Goal: Task Accomplishment & Management: Complete application form

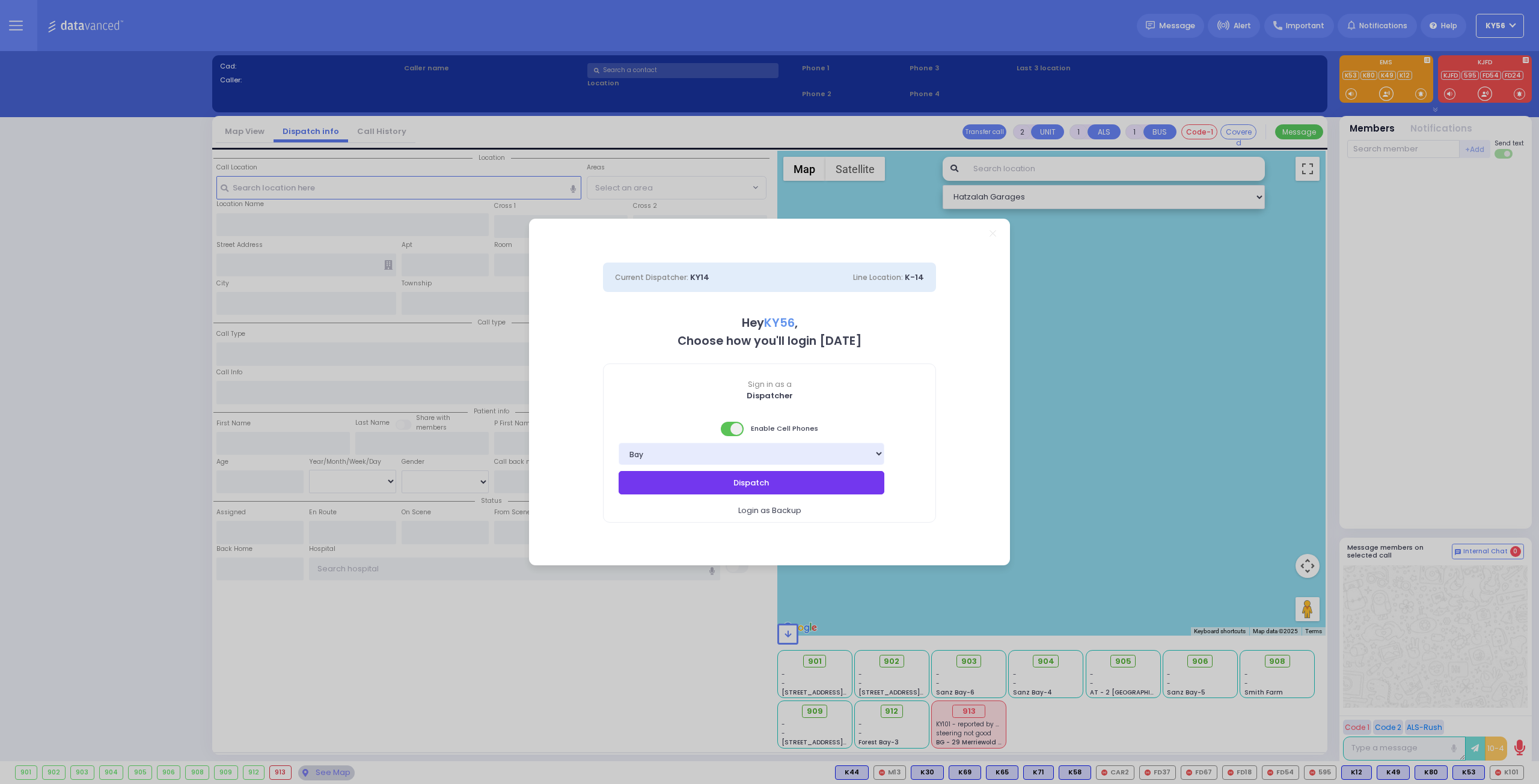
click at [739, 479] on button "Dispatch" at bounding box center [751, 482] width 265 height 23
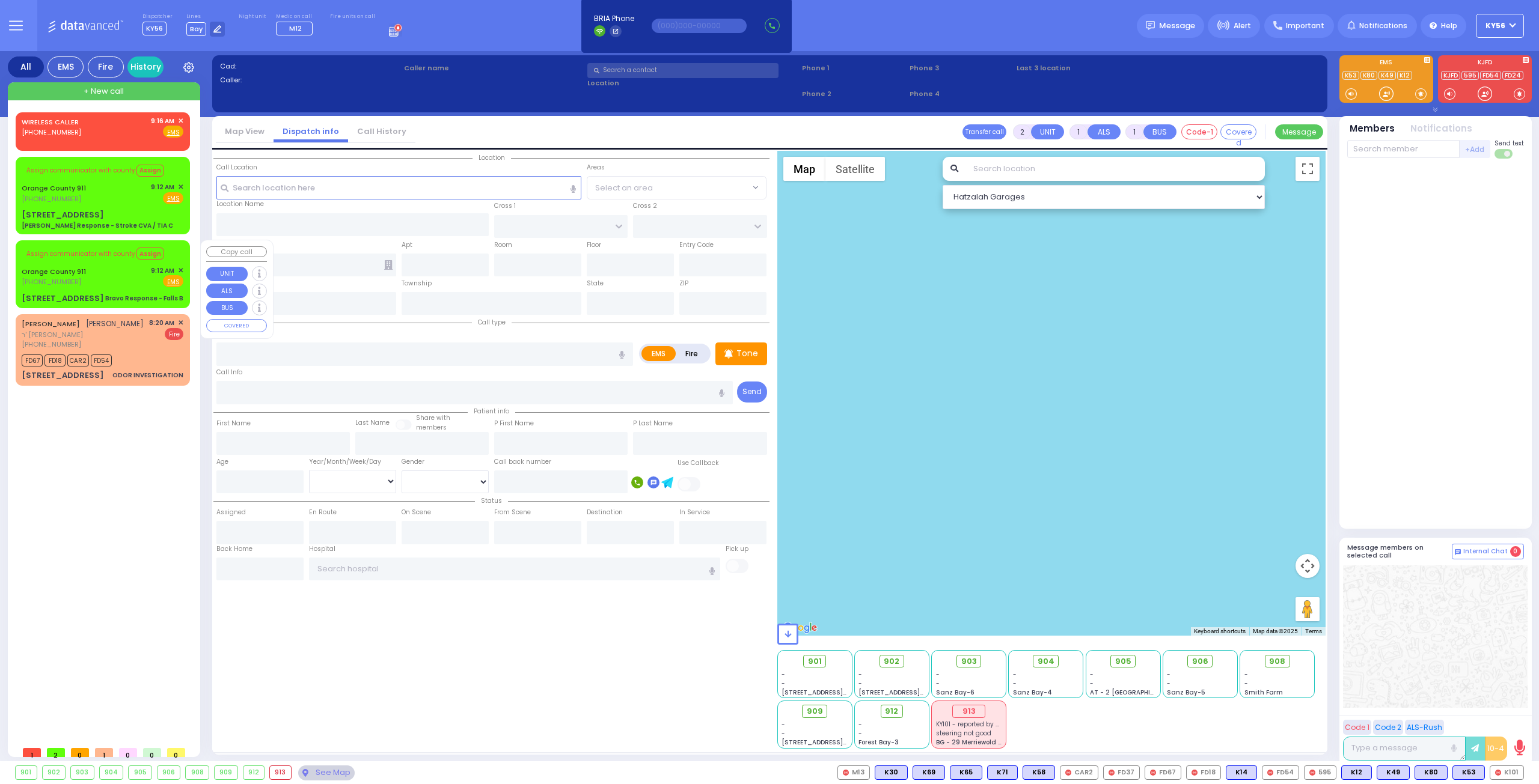
click at [179, 268] on span "✕" at bounding box center [180, 270] width 6 height 10
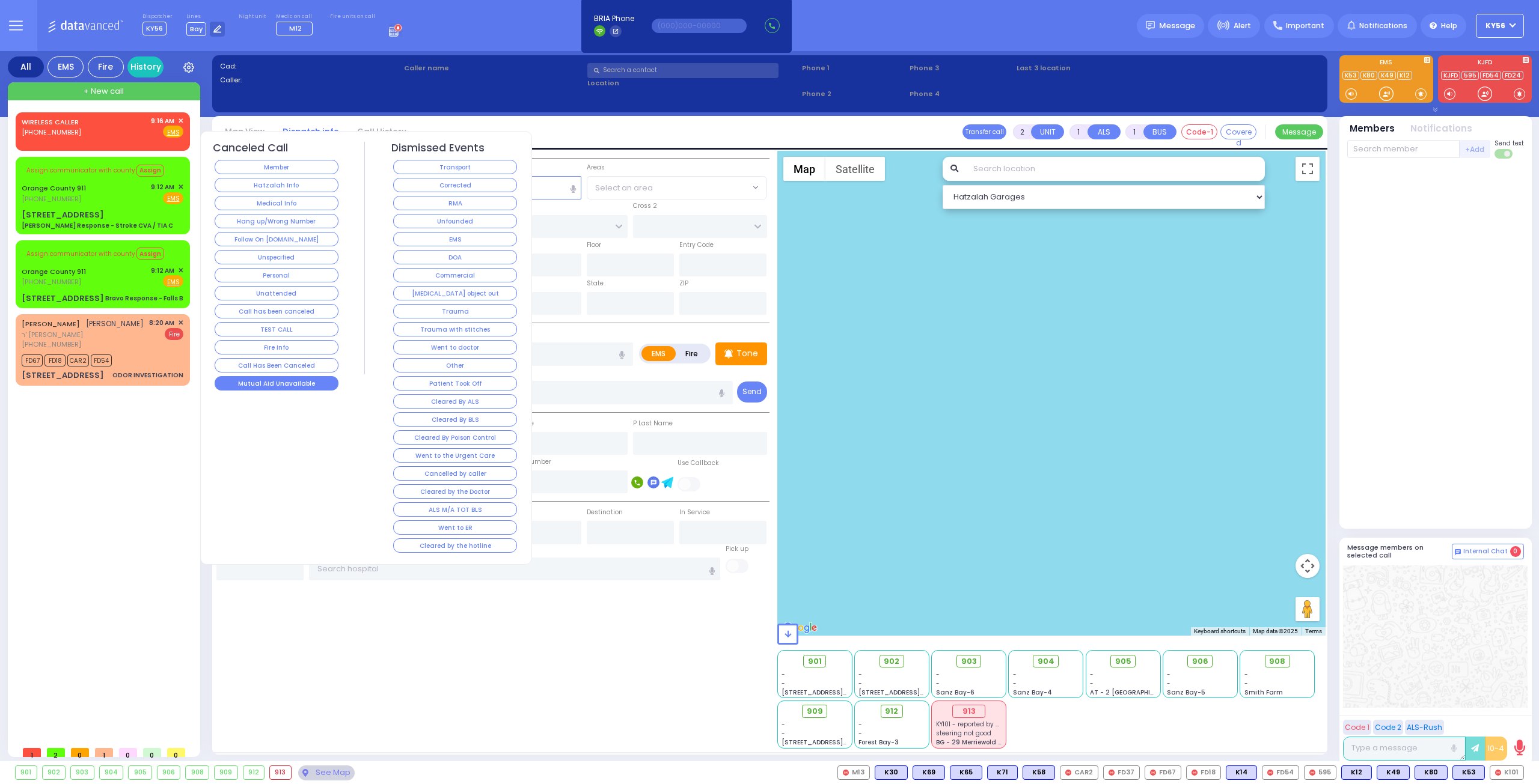
click at [298, 380] on button "Mutual Aid Unavailable" at bounding box center [277, 384] width 124 height 14
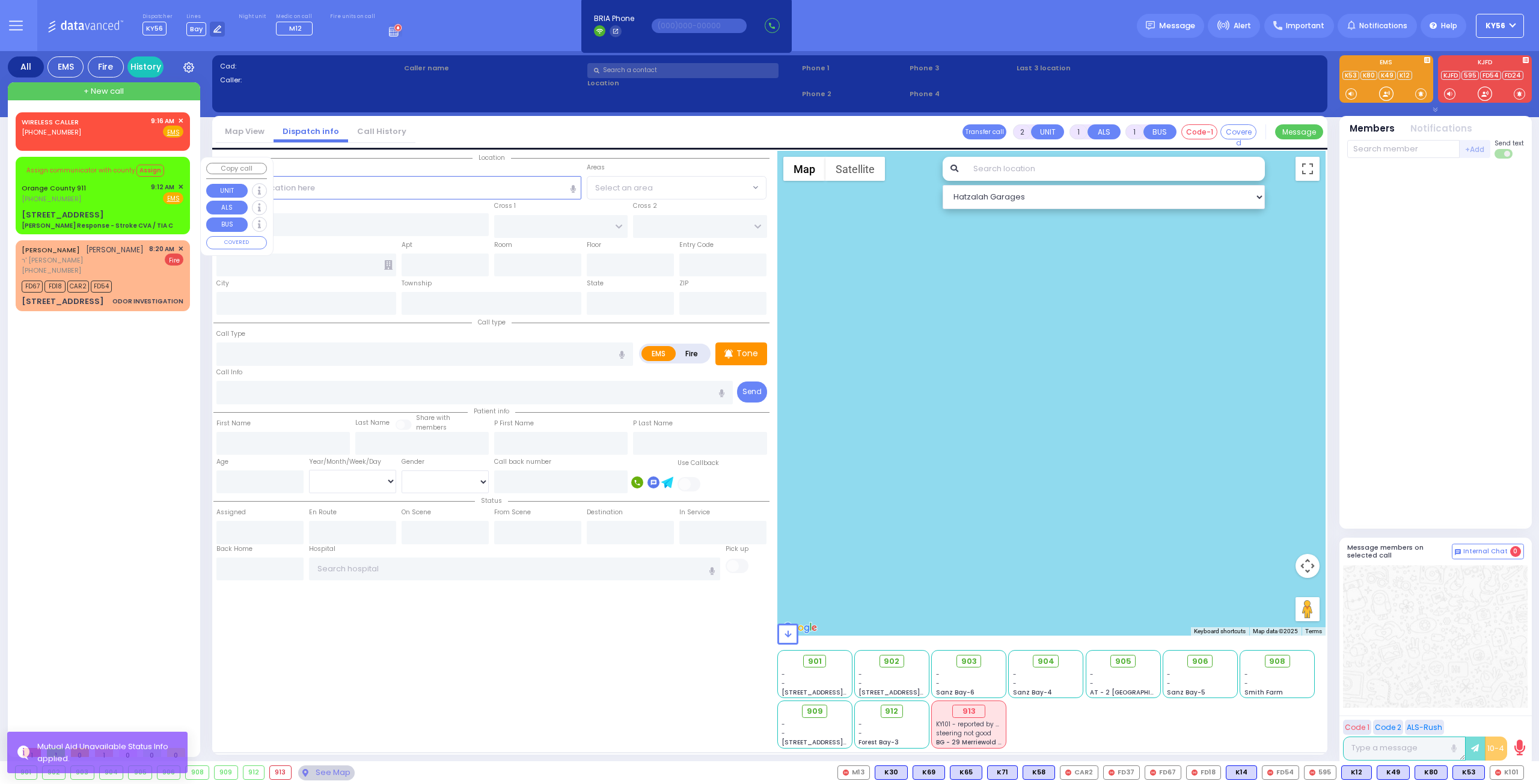
click at [179, 183] on span "✕" at bounding box center [180, 187] width 6 height 10
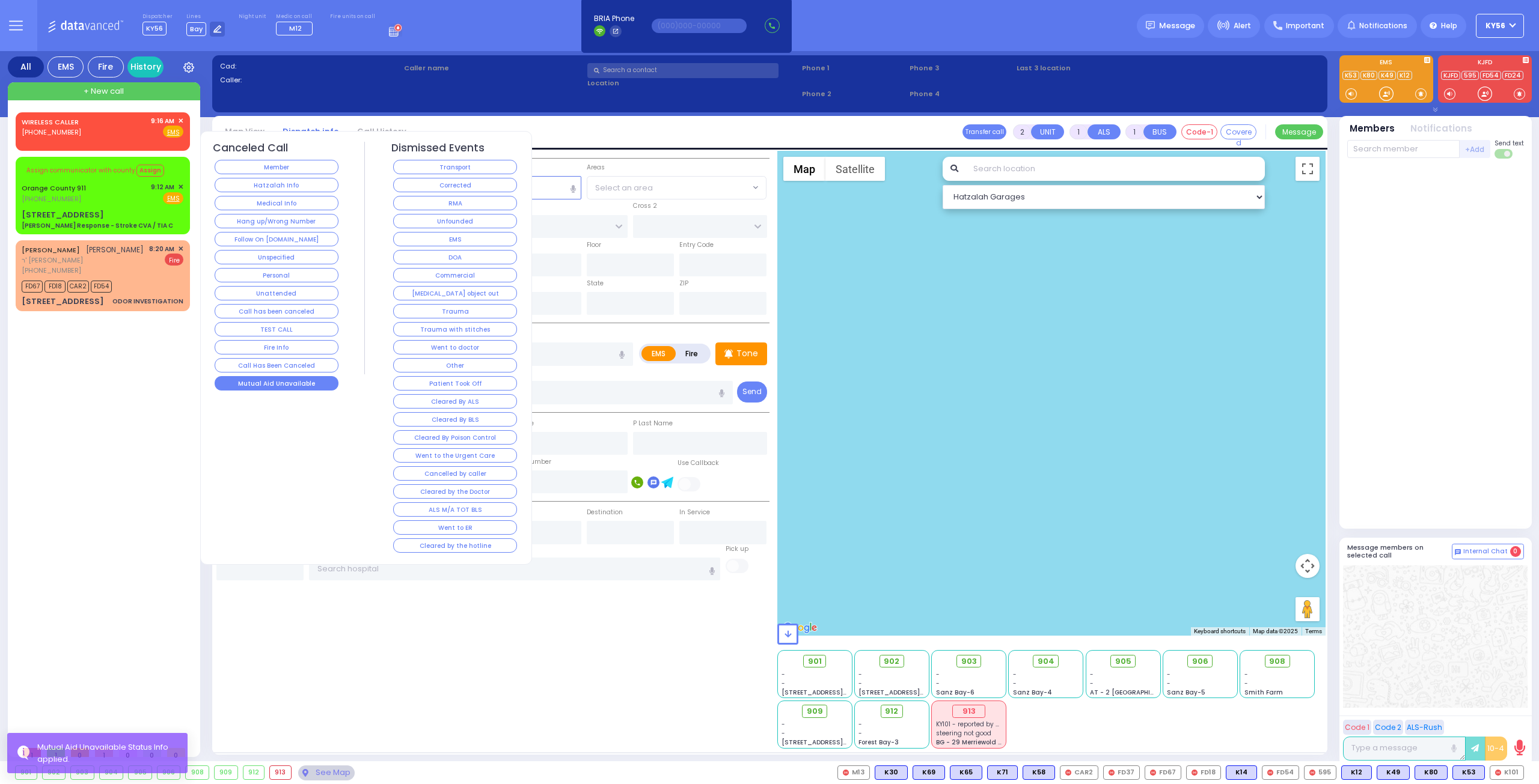
click at [285, 377] on button "Mutual Aid Unavailable" at bounding box center [277, 384] width 124 height 14
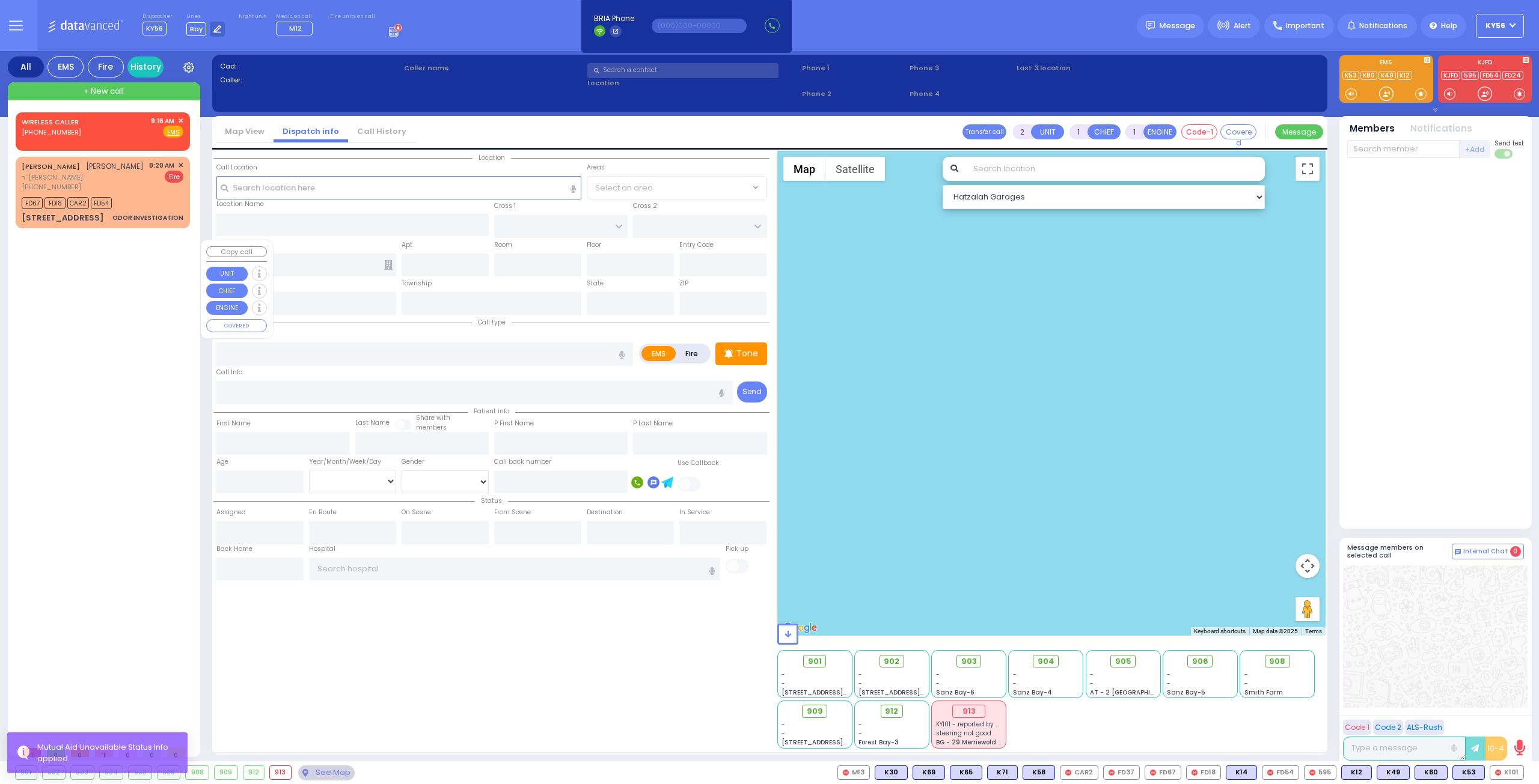
click at [153, 270] on div "WIRELESS CALLER [PHONE_NUMBER] 9:16 AM ✕ EMS FD67" at bounding box center [105, 426] width 179 height 628
click at [136, 214] on div "[STREET_ADDRESS] ODOR INVESTIGATION" at bounding box center [102, 218] width 162 height 12
type input "0"
select select
type input "ODOR INVESTIGATION"
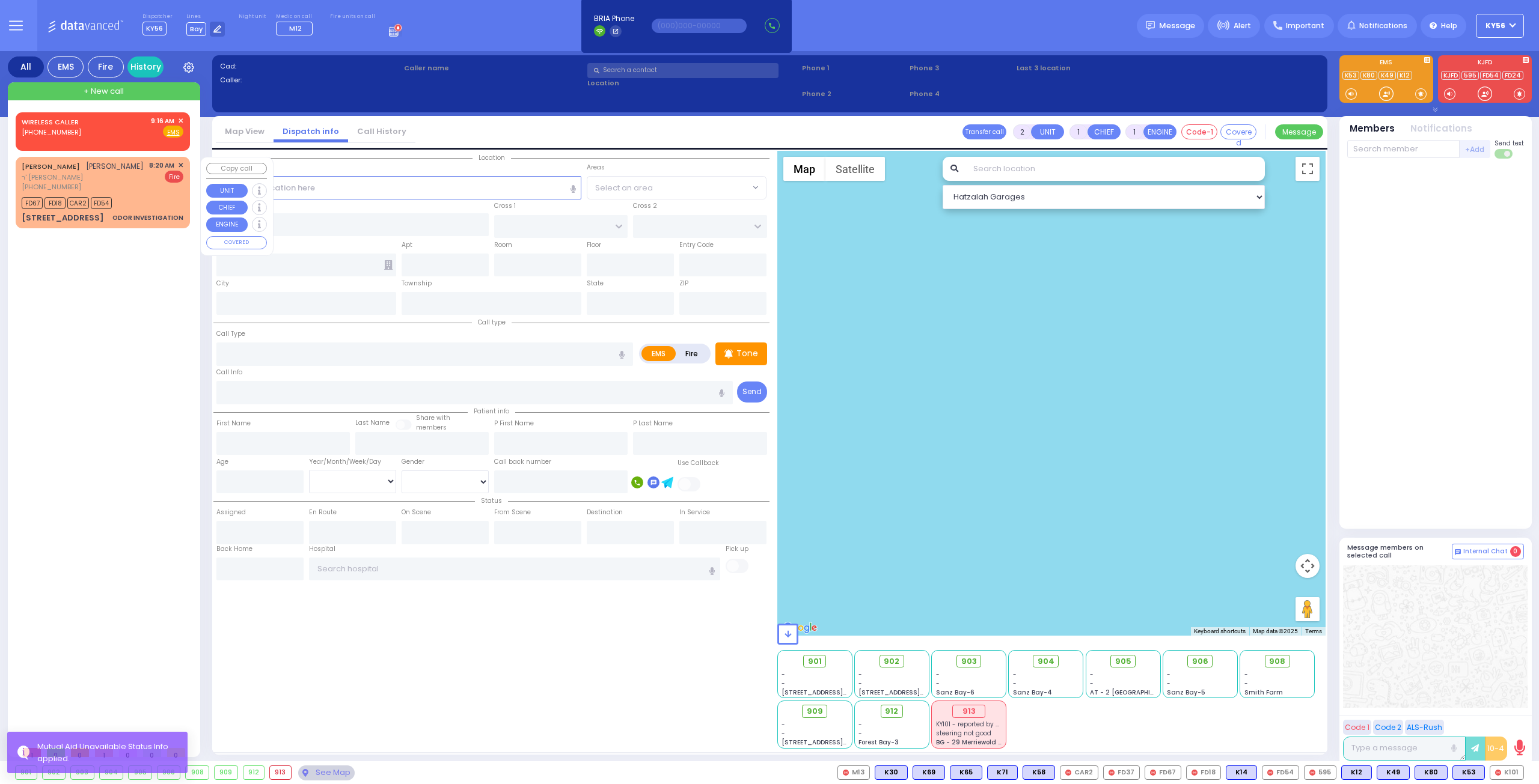
radio input "false"
radio input "true"
type input "[PERSON_NAME]"
select select
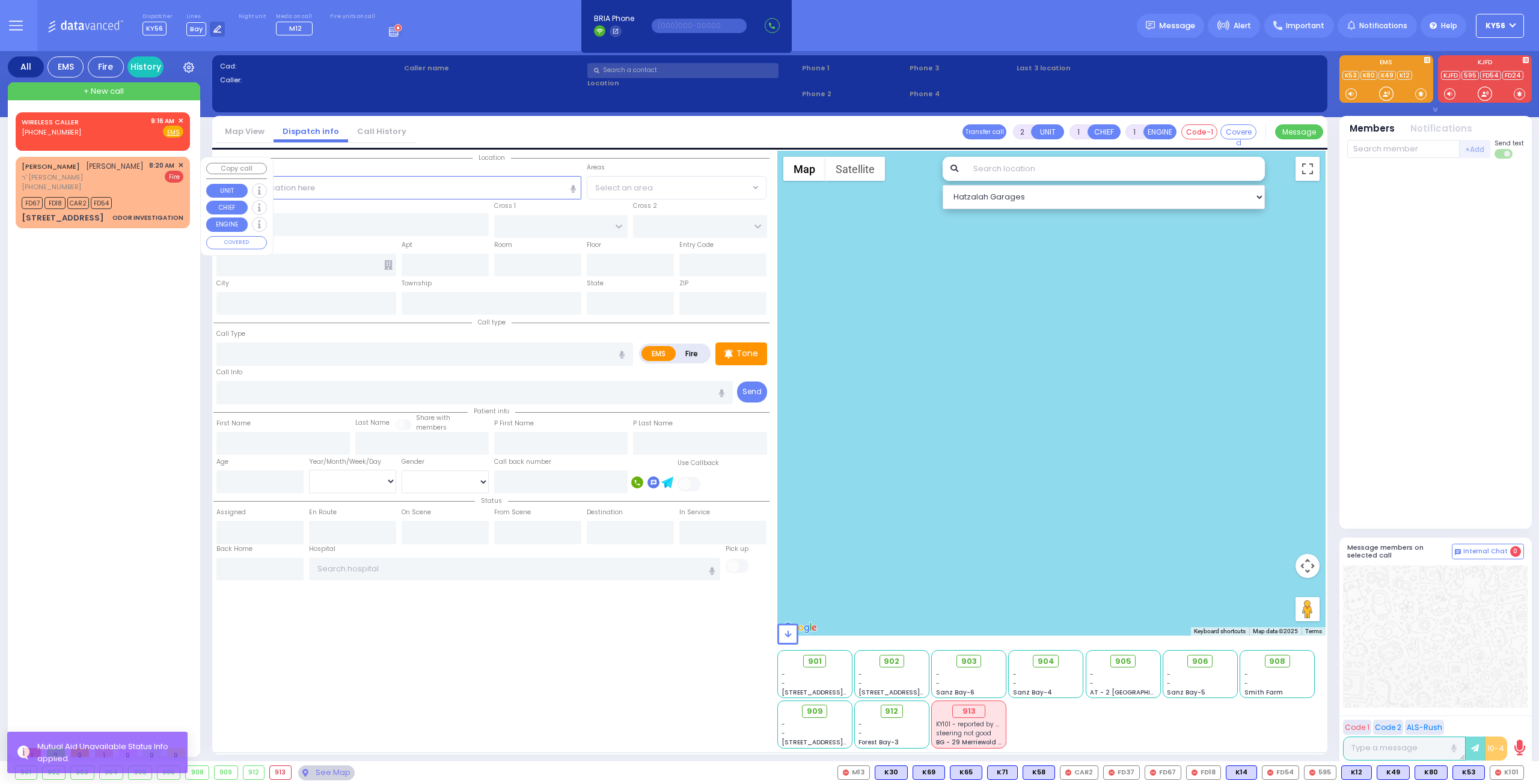
type input "08:20"
type input "08:23"
type input "[PERSON_NAME][GEOGRAPHIC_DATA]"
type input "CHUST RD"
type input "[STREET_ADDRESS]"
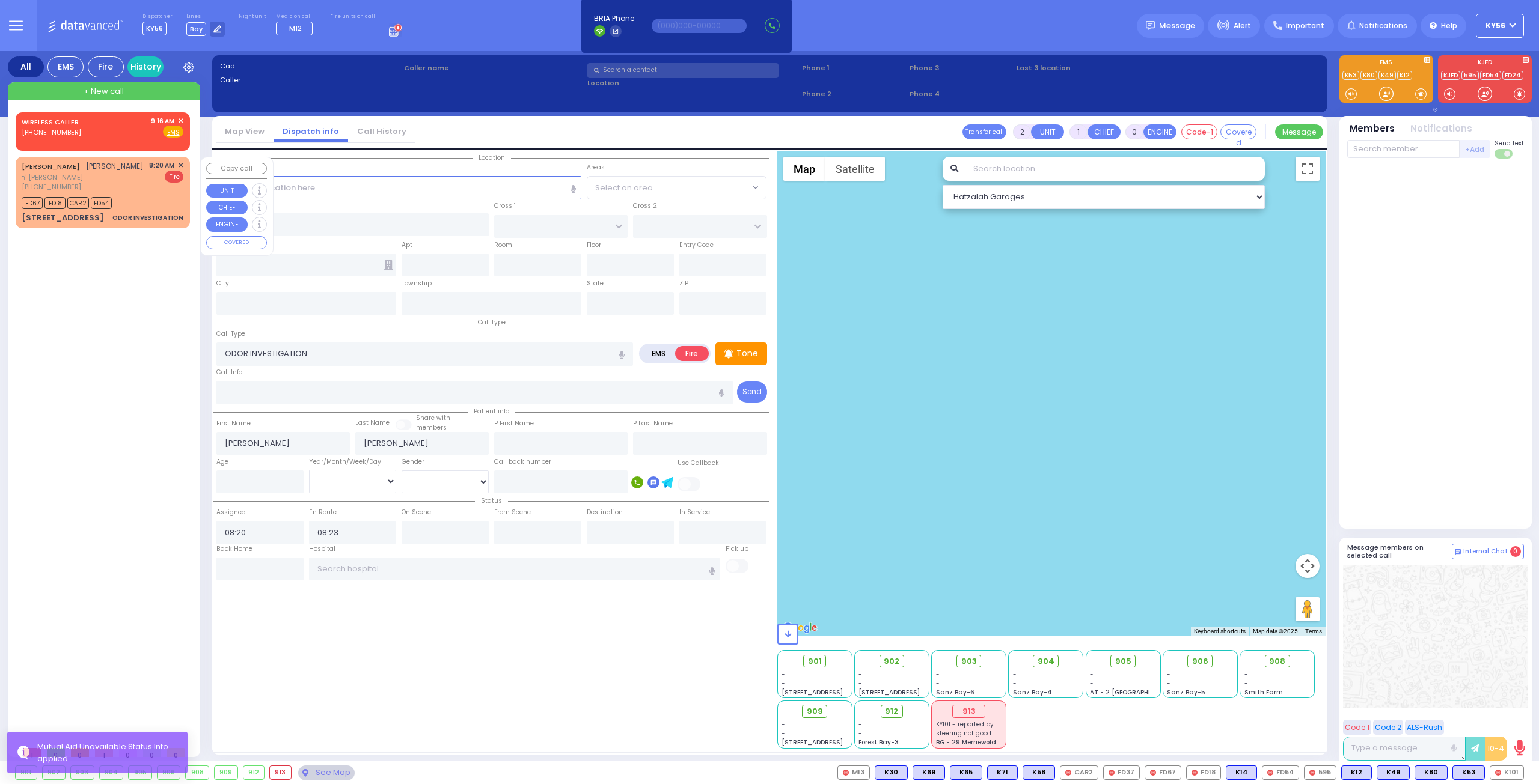
type input "006a"
type input "[PERSON_NAME]"
type input "[US_STATE]"
type input "10950"
select select "Hatzalah Garages"
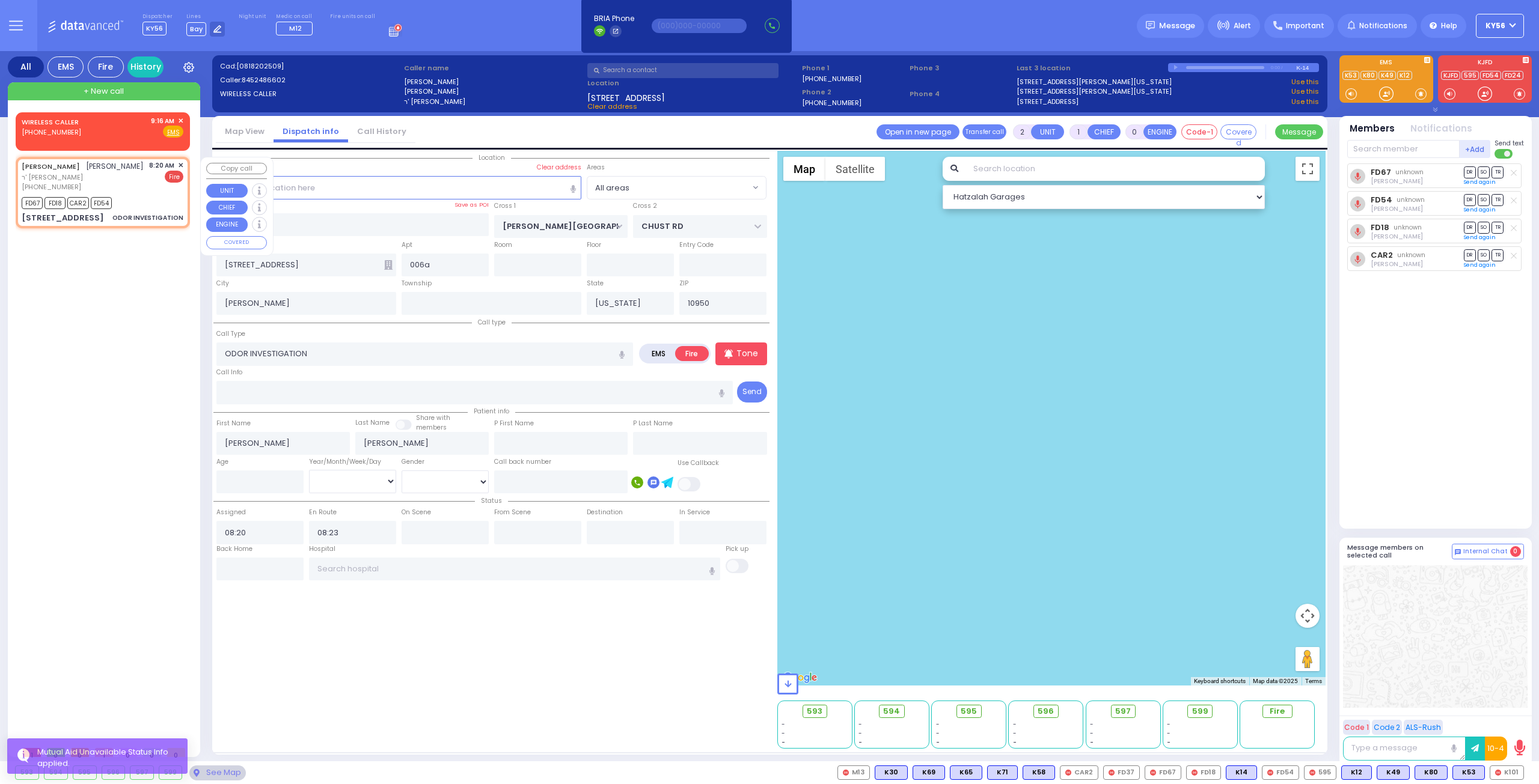
click at [182, 164] on span "✕" at bounding box center [180, 166] width 6 height 10
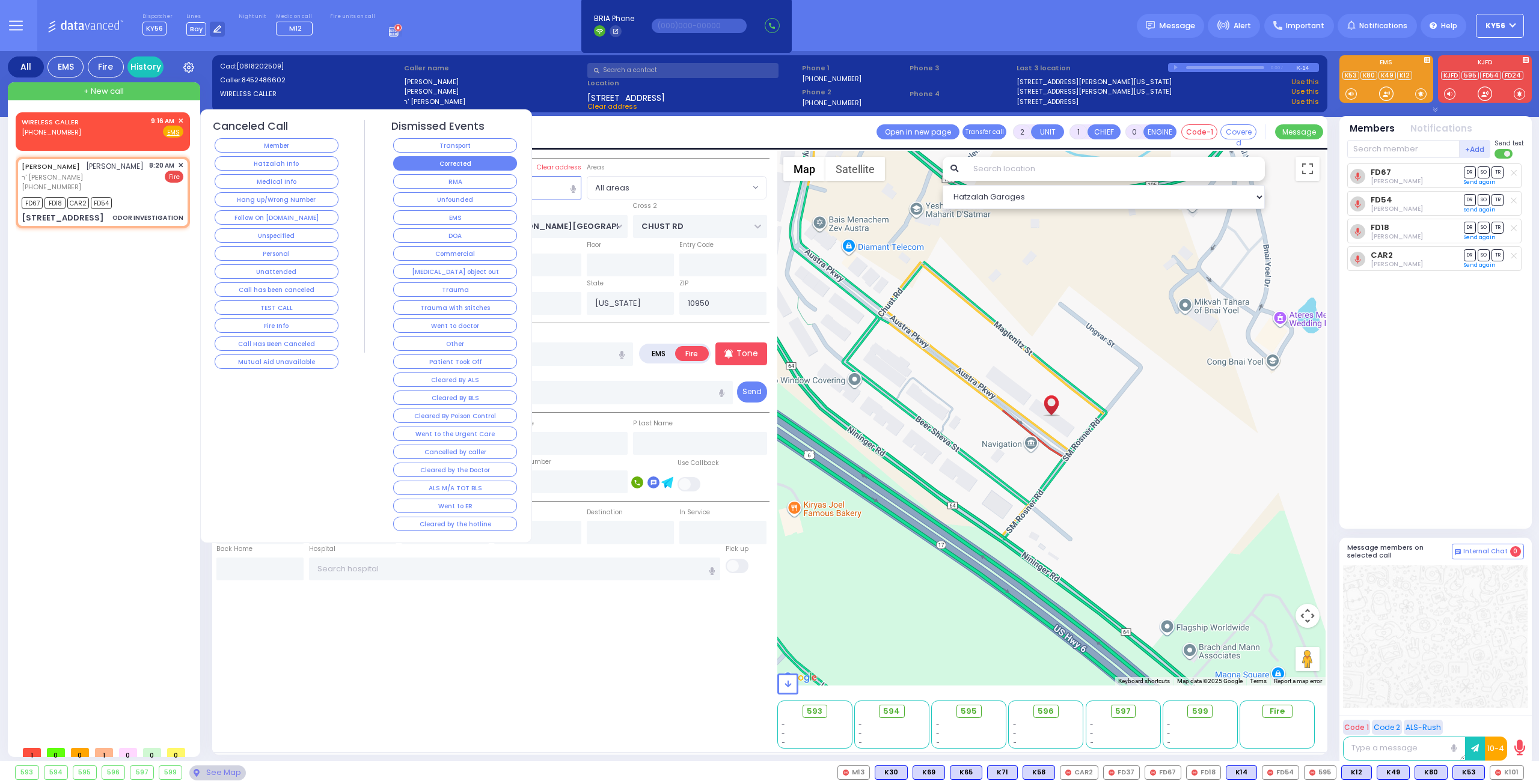
click at [454, 159] on button "Corrected" at bounding box center [455, 163] width 124 height 14
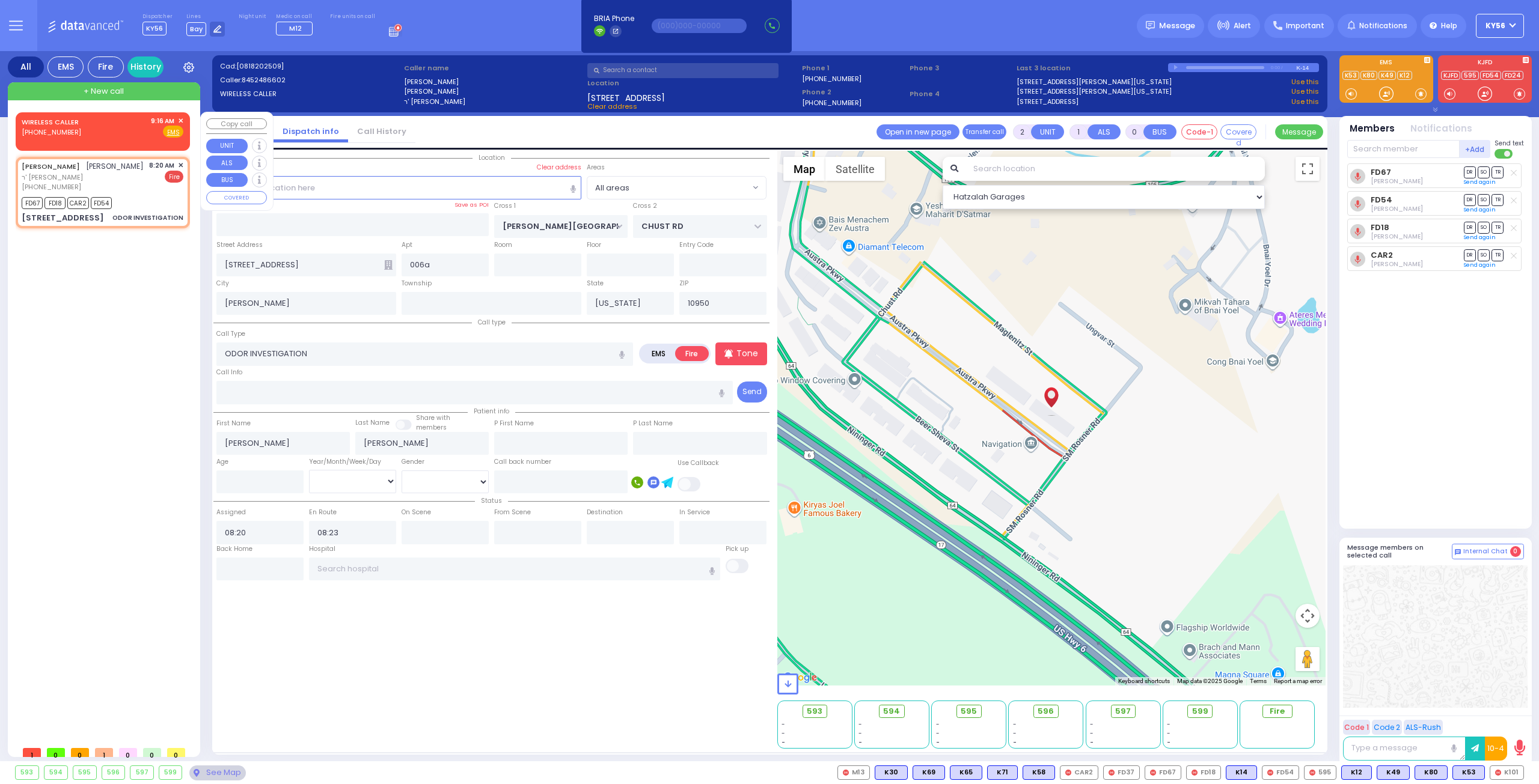
select select
radio input "true"
select select
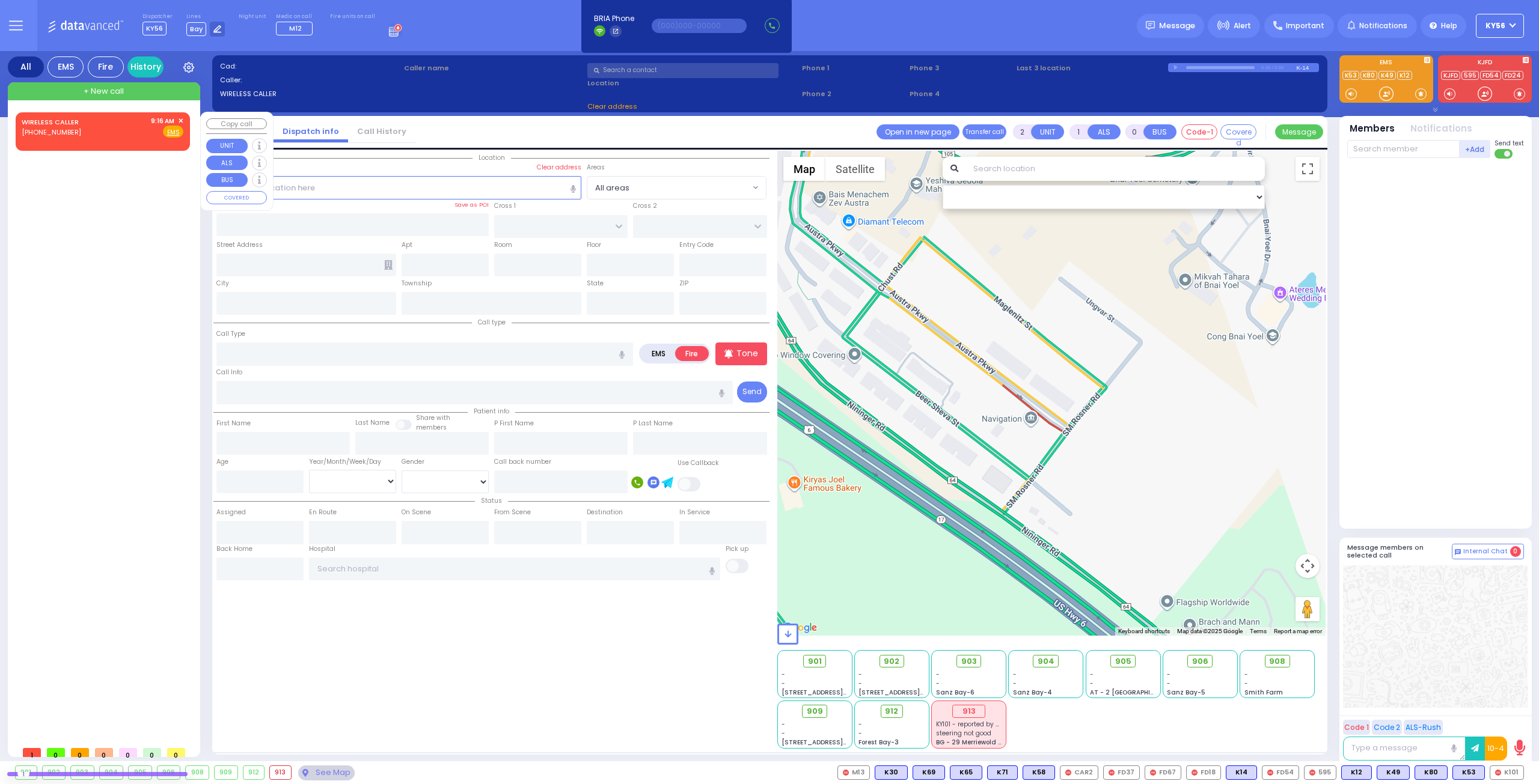
click at [182, 119] on span "✕" at bounding box center [180, 121] width 6 height 10
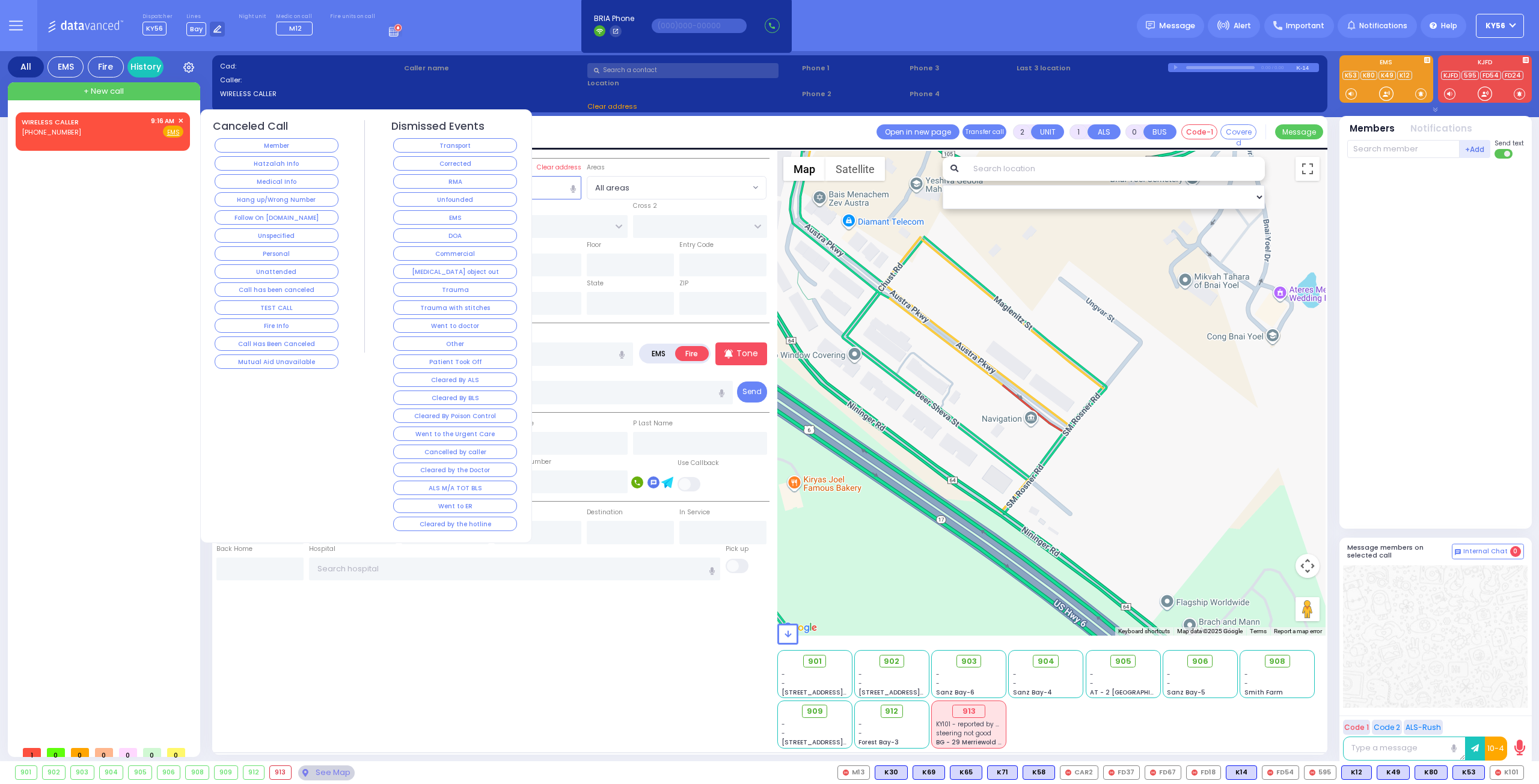
click at [303, 202] on button "Hang up/Wrong Number" at bounding box center [277, 199] width 124 height 14
